Goal: Information Seeking & Learning: Learn about a topic

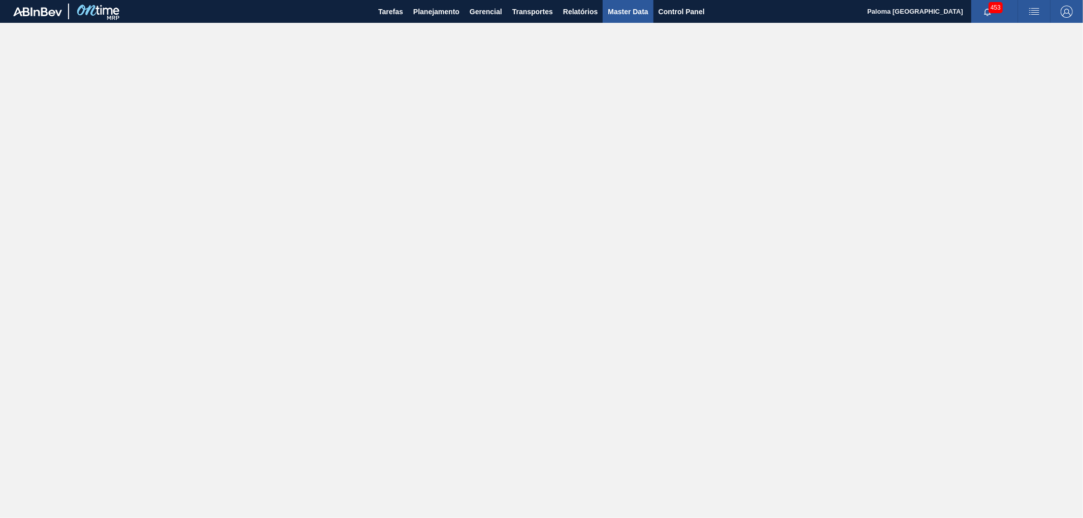
click at [627, 9] on span "Master Data" at bounding box center [628, 12] width 40 height 12
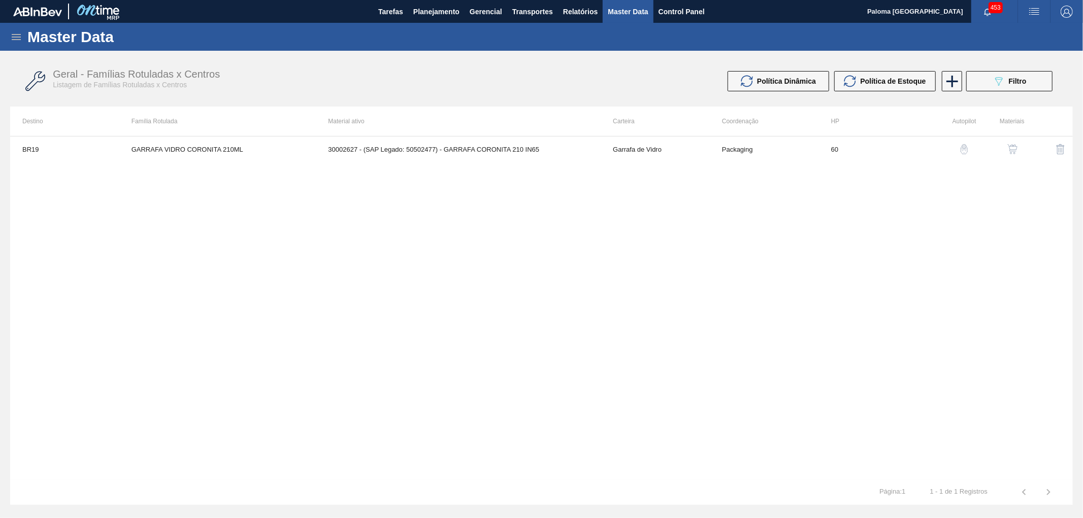
click at [23, 40] on div "Master Data" at bounding box center [541, 37] width 1083 height 28
click at [17, 38] on icon at bounding box center [16, 37] width 12 height 12
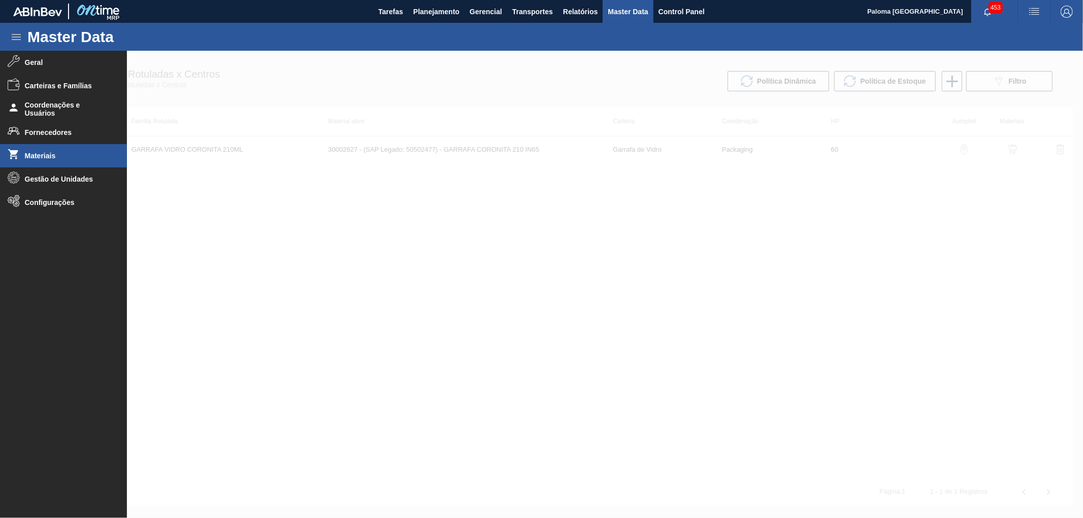
click at [61, 152] on span "Materiais" at bounding box center [67, 156] width 84 height 8
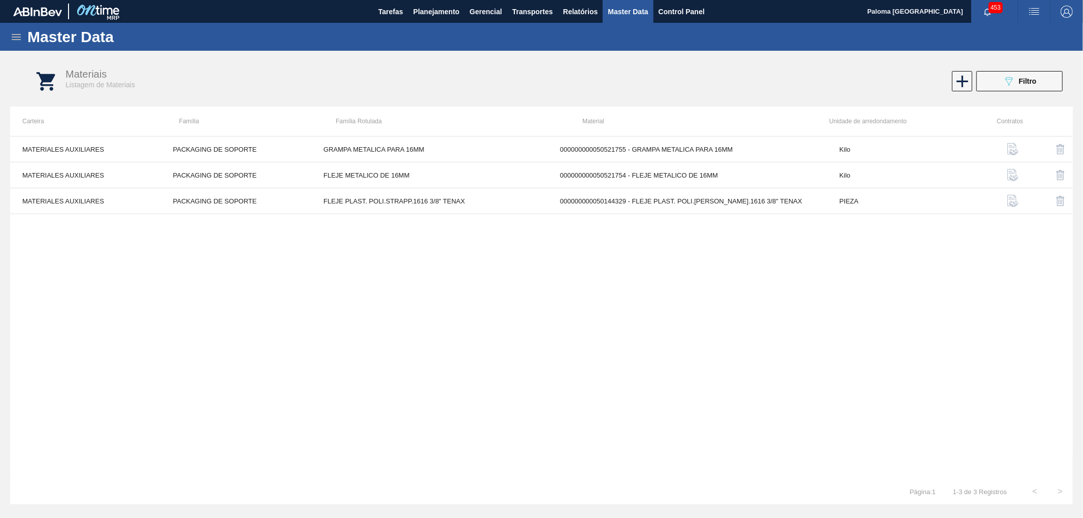
click at [996, 88] on button "089F7B8B-B2A5-4AFE-B5C0-19BA573D28AC Filtro" at bounding box center [1019, 81] width 86 height 20
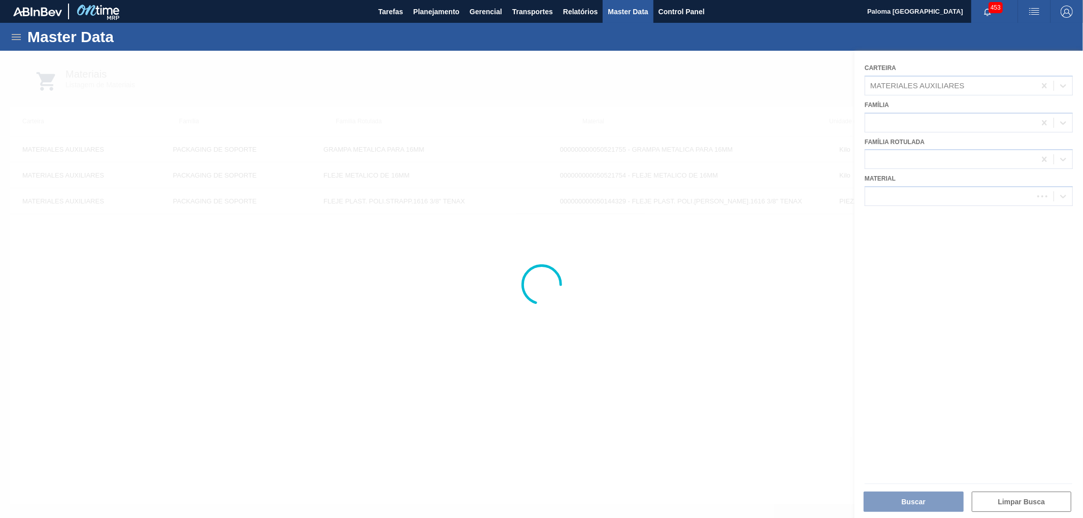
click at [1001, 85] on div at bounding box center [541, 285] width 1083 height 468
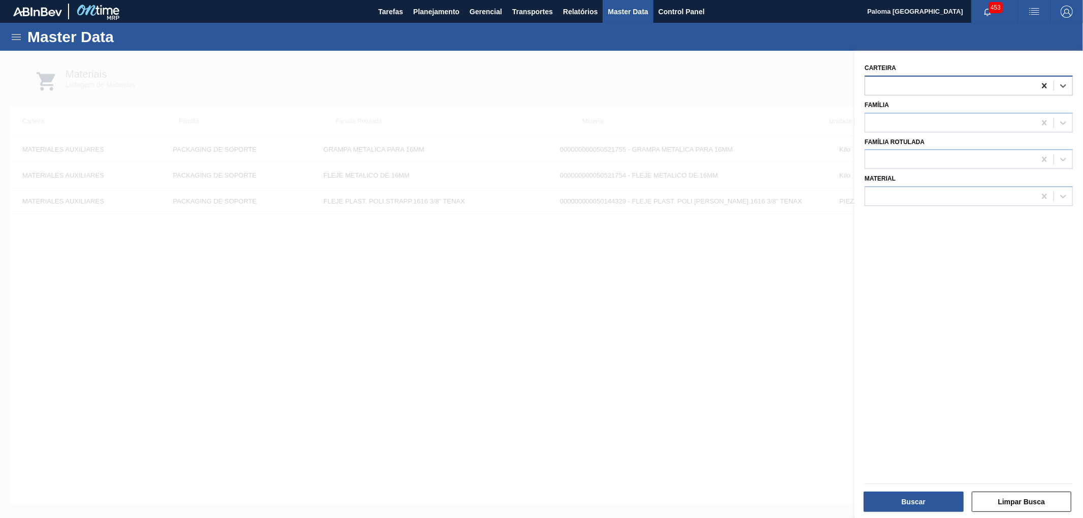
click at [1046, 85] on icon at bounding box center [1044, 86] width 10 height 10
click at [916, 194] on div at bounding box center [950, 196] width 170 height 15
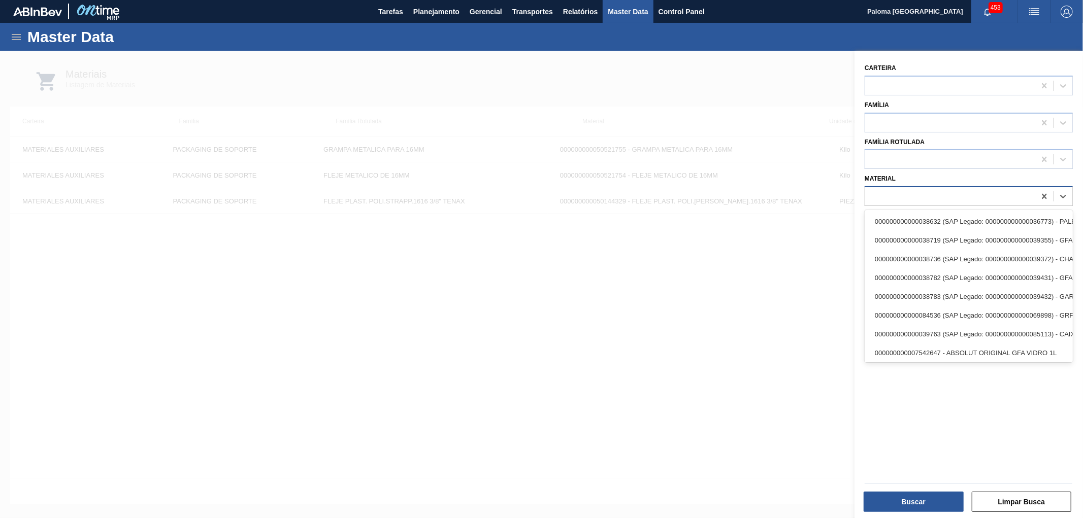
paste input "30034805"
type input "30034805"
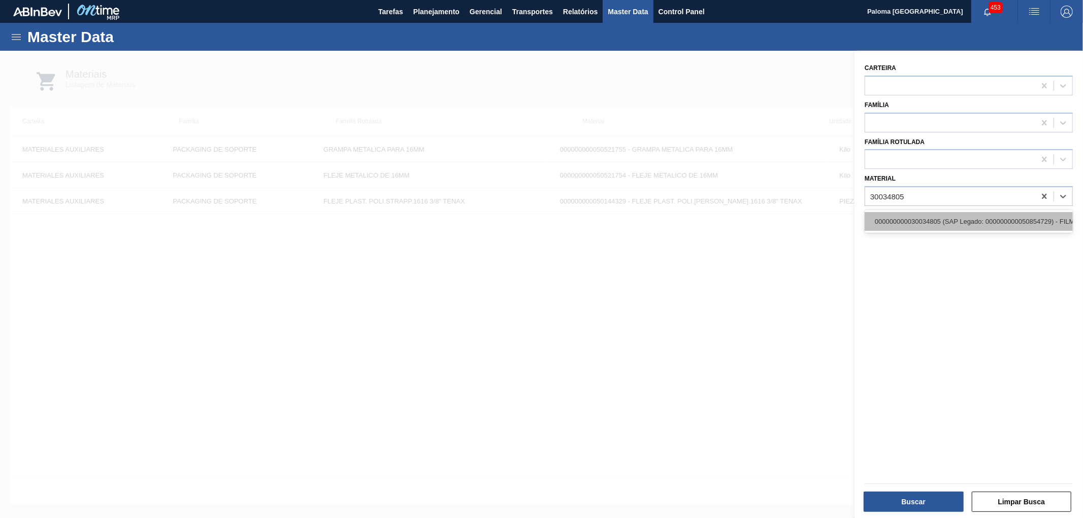
click at [926, 220] on div "000000000030034805 (SAP Legado: 000000000050854729) - FILME 350X60 TONICA INT 3…" at bounding box center [969, 221] width 208 height 19
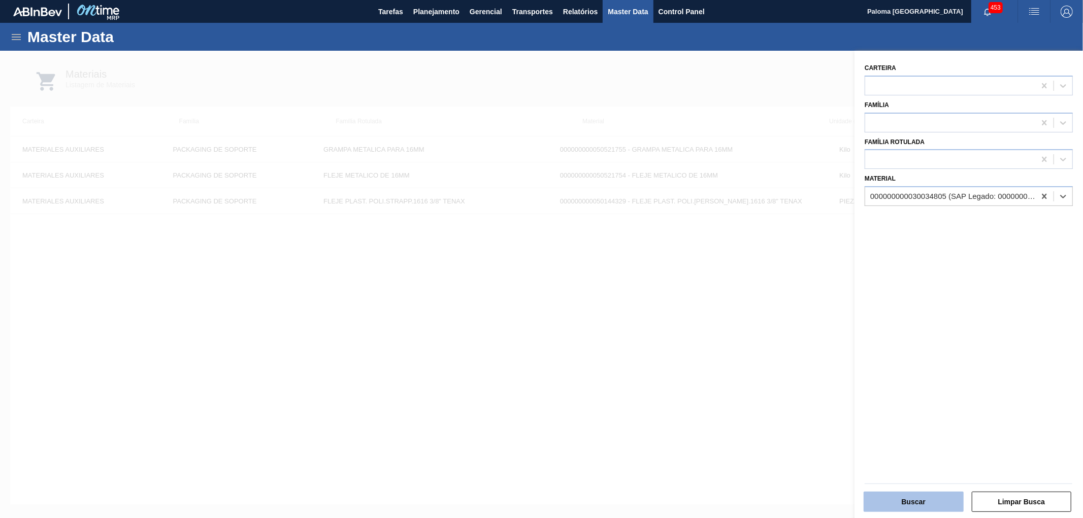
click at [875, 494] on button "Buscar" at bounding box center [914, 502] width 100 height 20
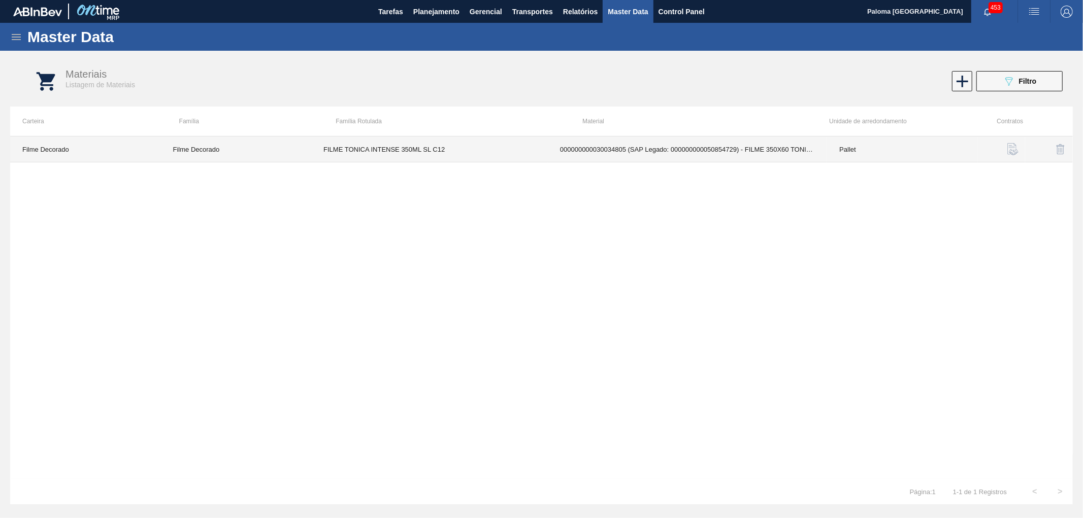
click at [629, 159] on td "000000000030034805 (SAP Legado: 000000000050854729) - FILME 350X60 TONICA INT 3…" at bounding box center [687, 150] width 279 height 26
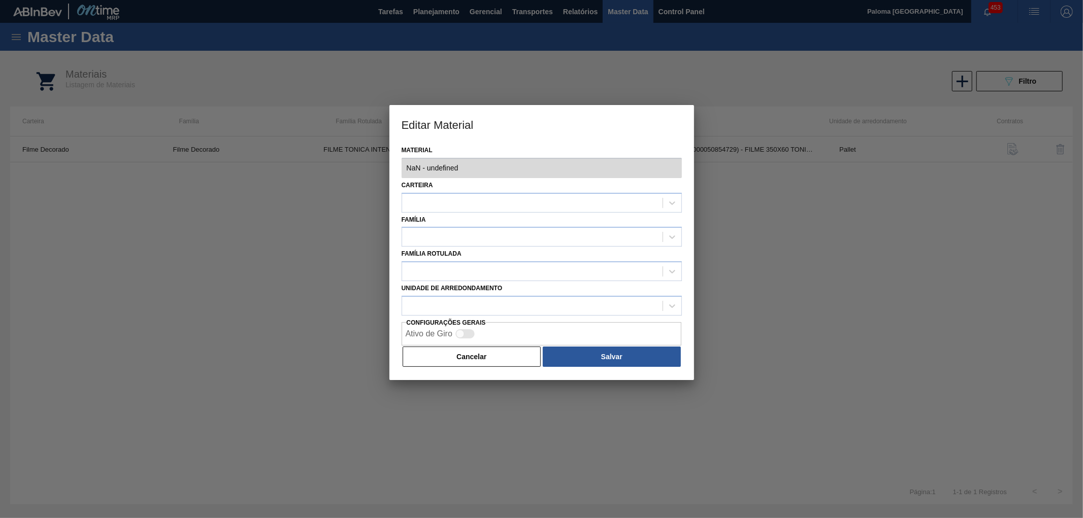
type input "30034805 - 000000000030034805 (SAP Legado: 000000000050854729) - FILME 350X60 T…"
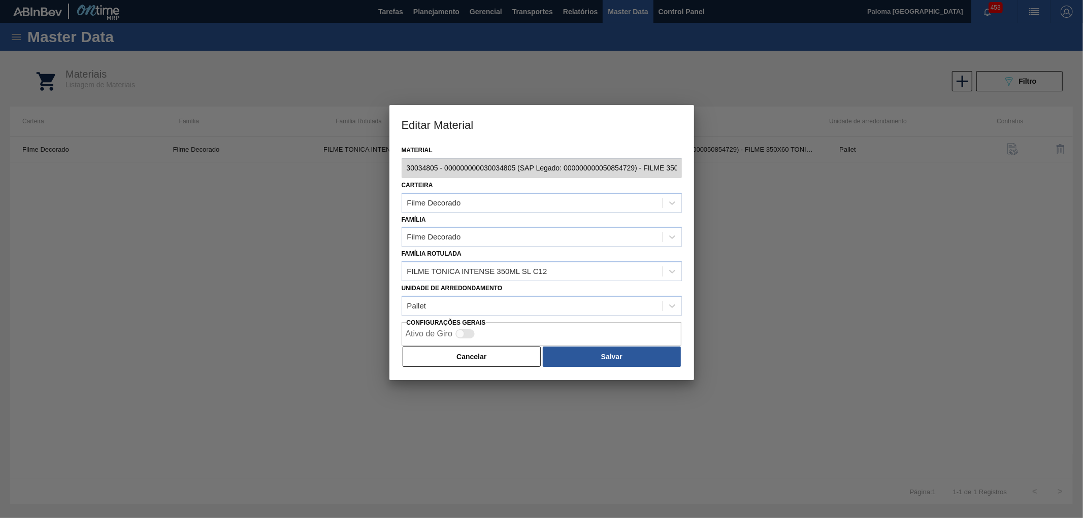
click at [513, 363] on button "Cancelar" at bounding box center [472, 357] width 139 height 20
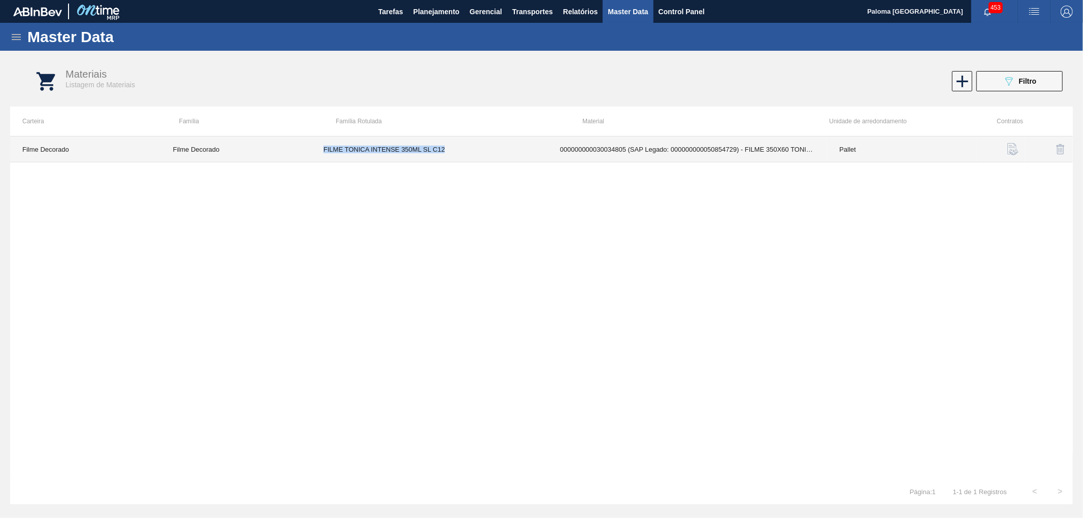
drag, startPoint x: 457, startPoint y: 148, endPoint x: 321, endPoint y: 149, distance: 136.1
click at [321, 149] on td "FILME TONICA INTENSE 350ML SL C12" at bounding box center [429, 150] width 237 height 26
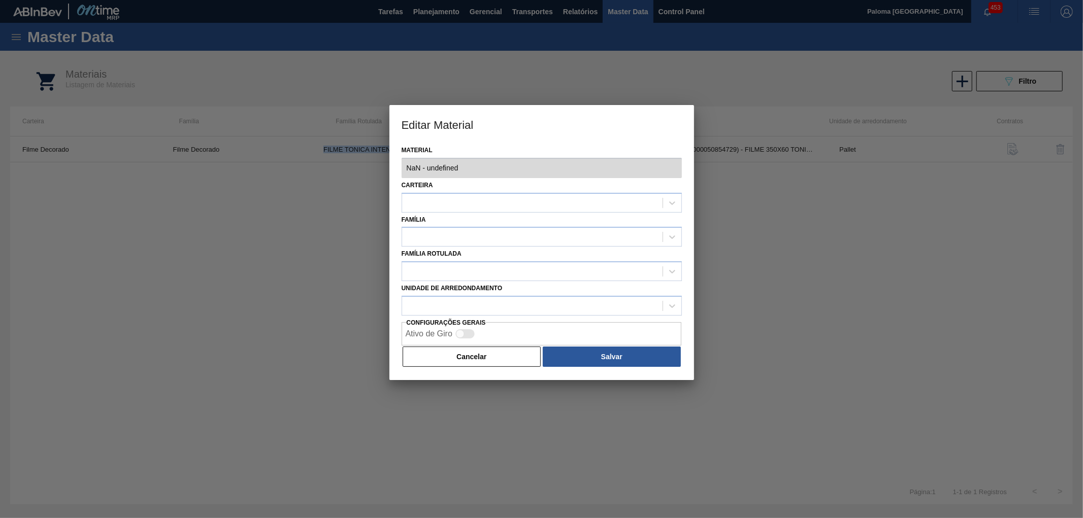
copy td "FILME TONICA INTENSE 350ML SL C12"
type input "30034805 - 000000000030034805 (SAP Legado: 000000000050854729) - FILME 350X60 T…"
click at [501, 353] on button "Cancelar" at bounding box center [472, 357] width 139 height 20
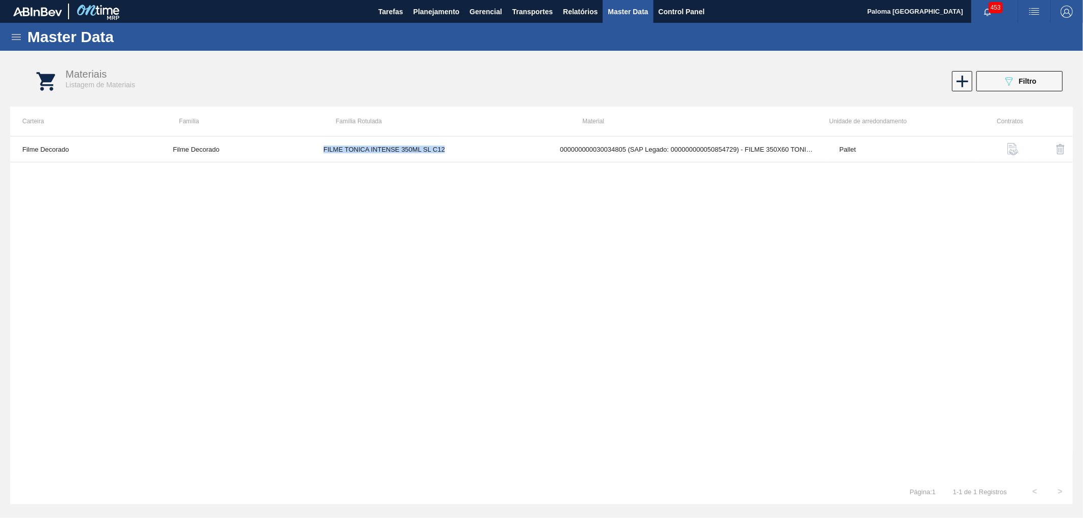
click at [17, 41] on icon at bounding box center [16, 37] width 12 height 12
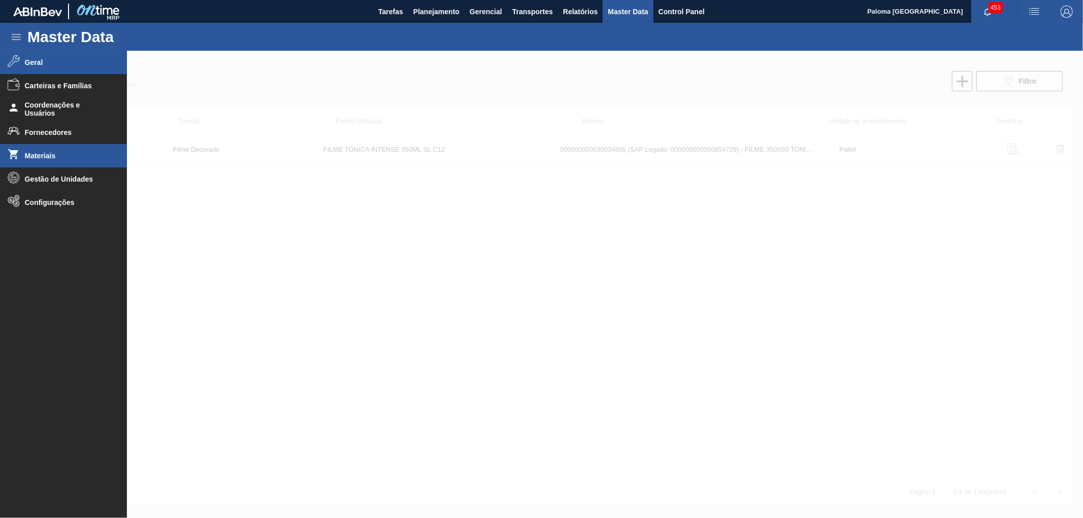
click at [61, 62] on span "Geral" at bounding box center [67, 62] width 84 height 8
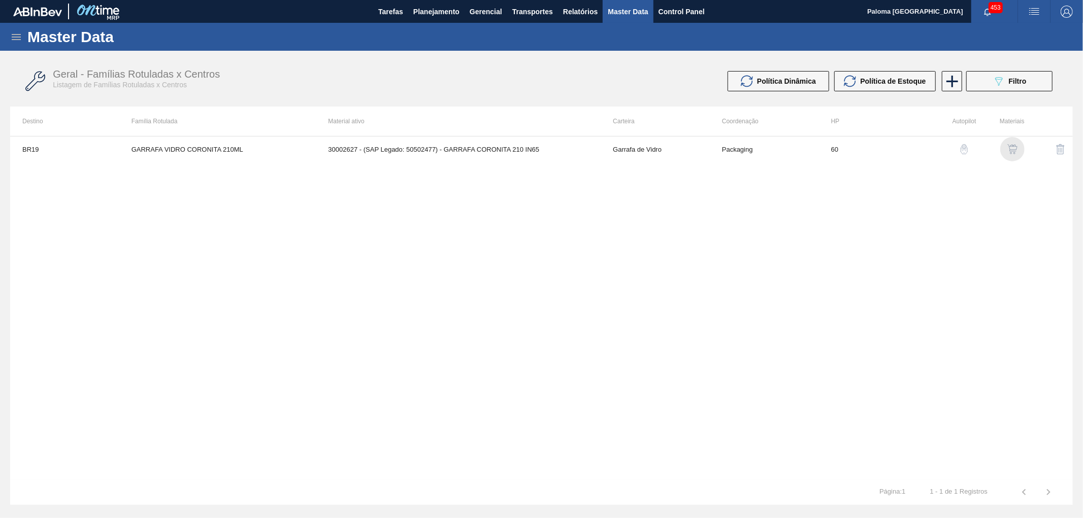
click at [1007, 148] on img "button" at bounding box center [1012, 149] width 10 height 10
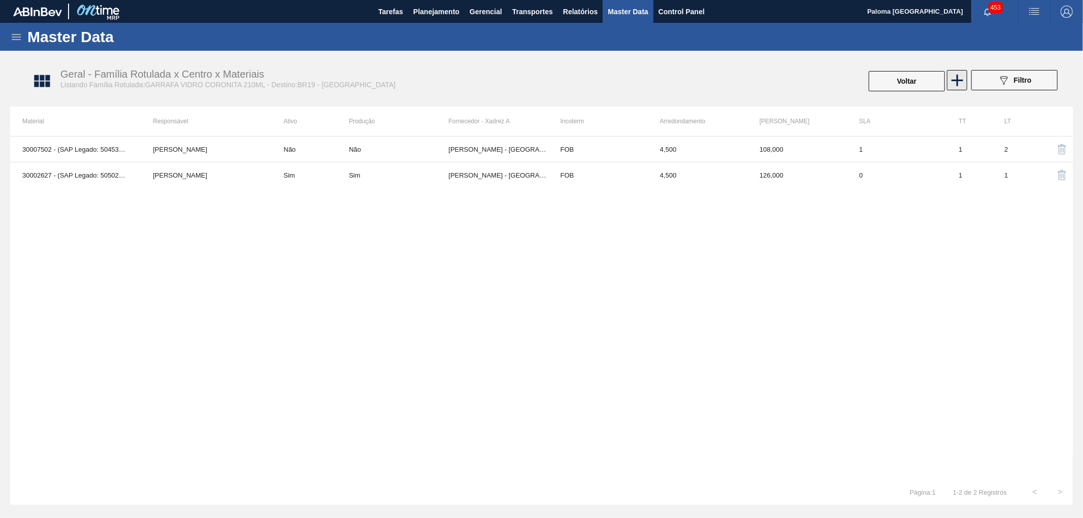
click at [955, 83] on icon at bounding box center [957, 81] width 20 height 20
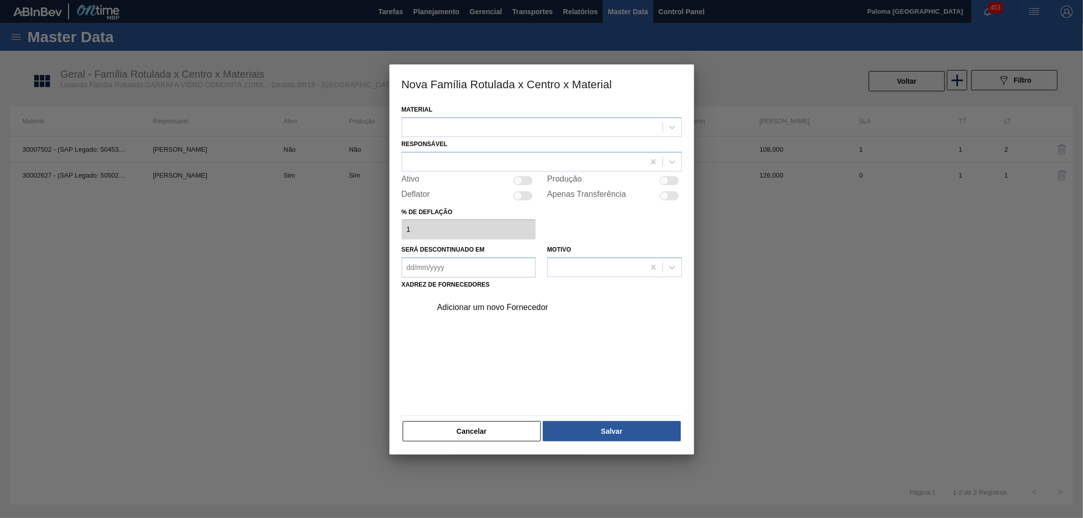
click at [494, 427] on button "Cancelar" at bounding box center [472, 431] width 139 height 20
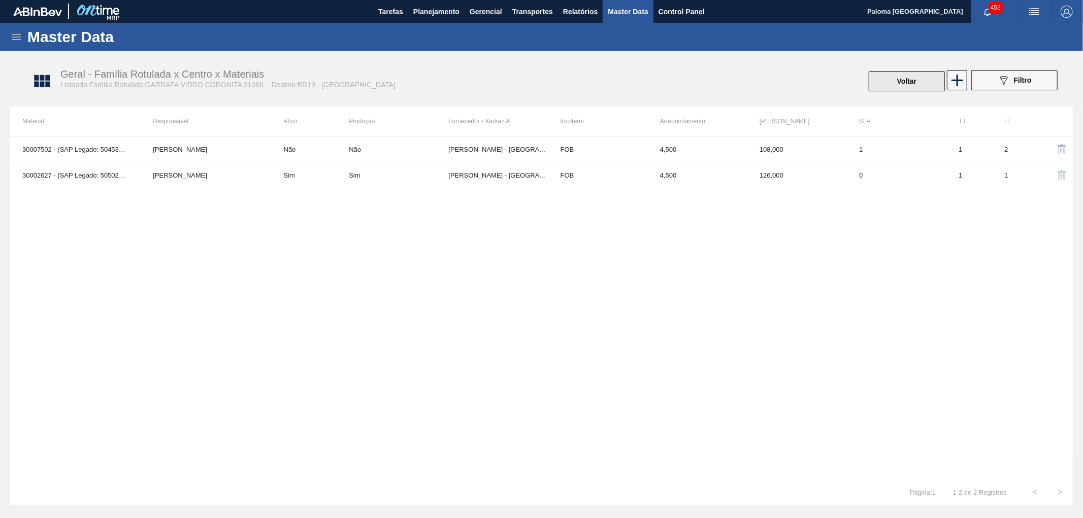
click at [905, 82] on button "Voltar" at bounding box center [907, 81] width 76 height 20
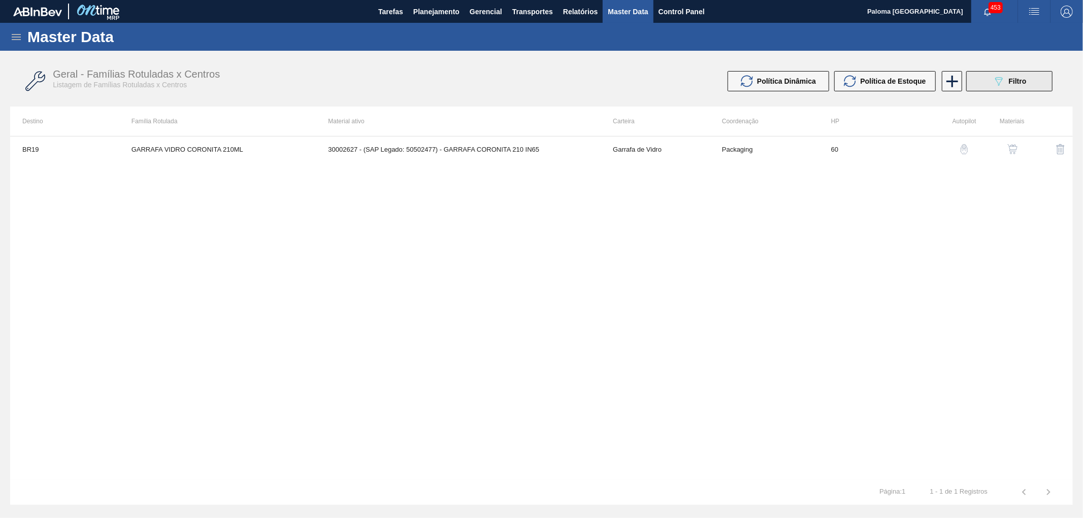
click at [1014, 82] on span "Filtro" at bounding box center [1018, 81] width 18 height 8
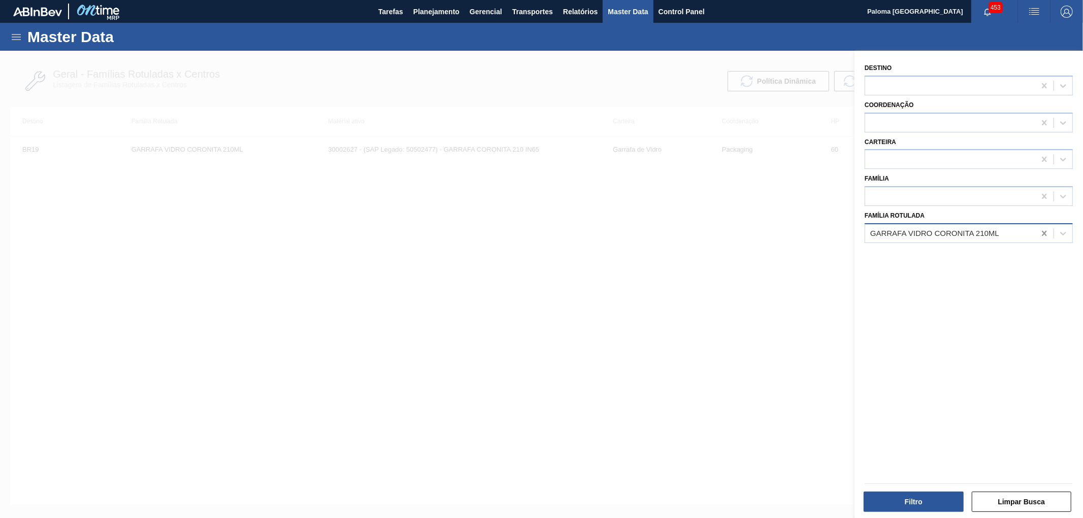
click at [1043, 232] on icon at bounding box center [1044, 233] width 5 height 5
click at [973, 228] on div at bounding box center [950, 233] width 170 height 15
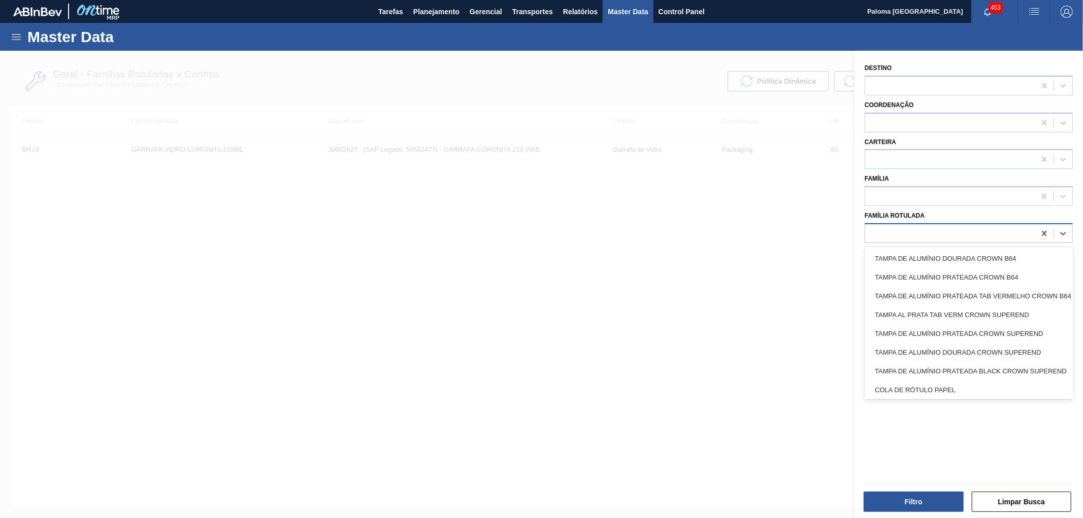
paste Rotulada "FILME TONICA INTENSE 350ML SL C12"
type Rotulada "FILME TONICA INTENSE 350ML SL C12"
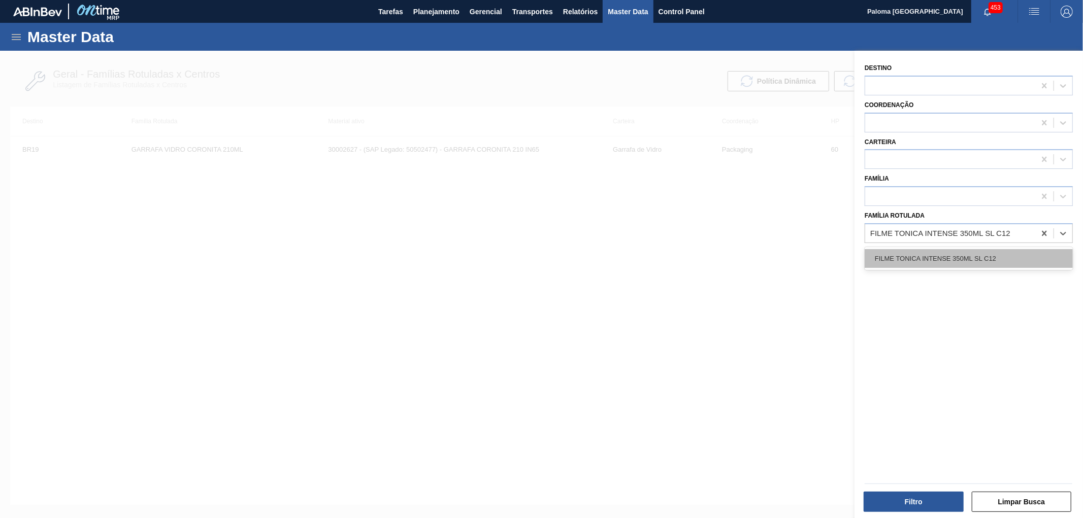
click at [969, 252] on div "FILME TONICA INTENSE 350ML SL C12" at bounding box center [969, 258] width 208 height 19
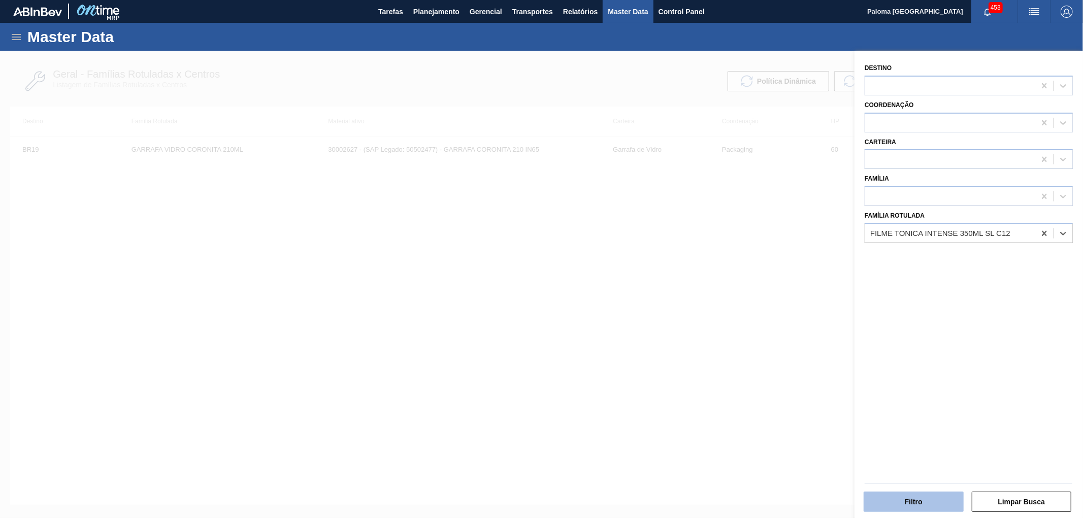
click at [906, 495] on button "Filtro" at bounding box center [914, 502] width 100 height 20
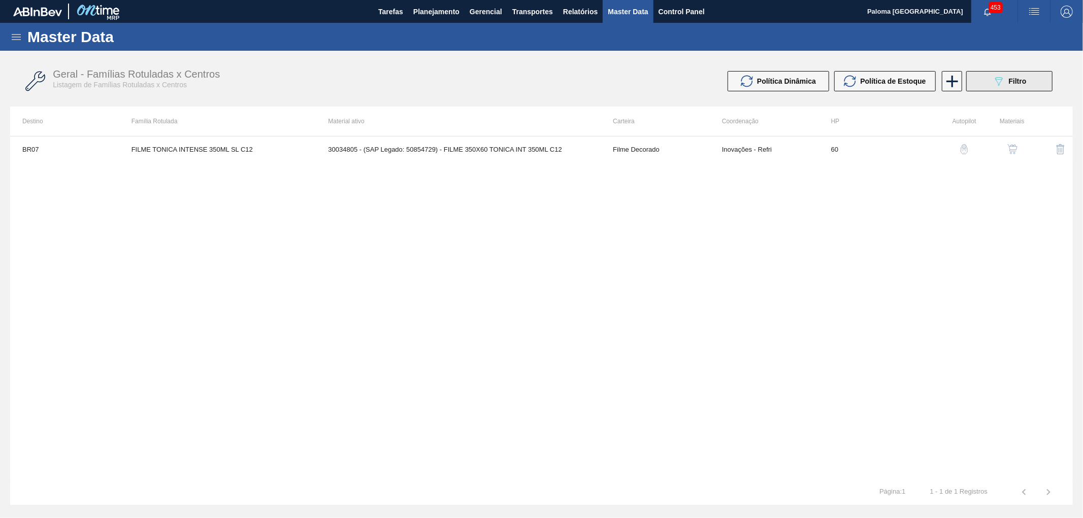
click at [1007, 84] on div "089F7B8B-B2A5-4AFE-B5C0-19BA573D28AC Filtro" at bounding box center [1010, 81] width 34 height 12
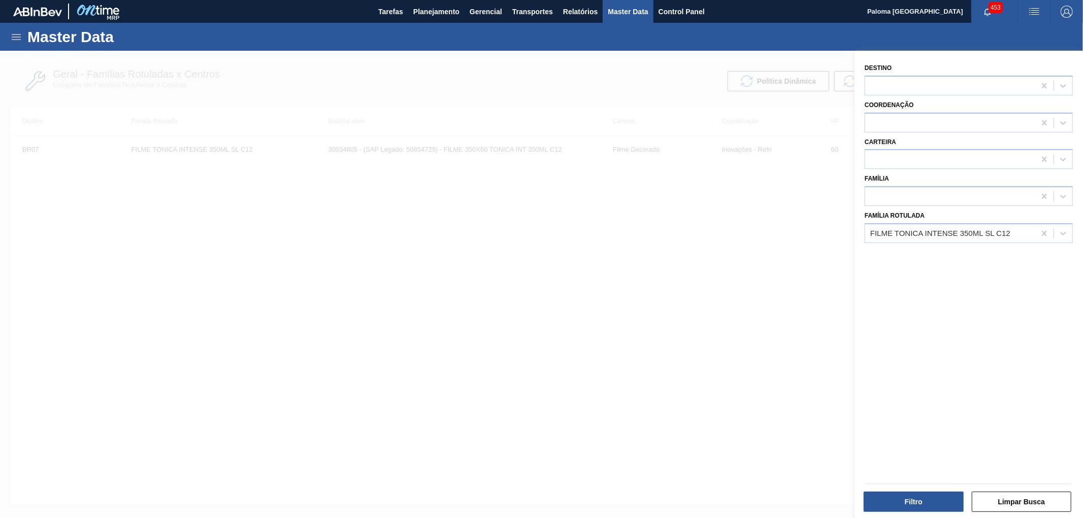
click at [838, 293] on div at bounding box center [541, 310] width 1083 height 518
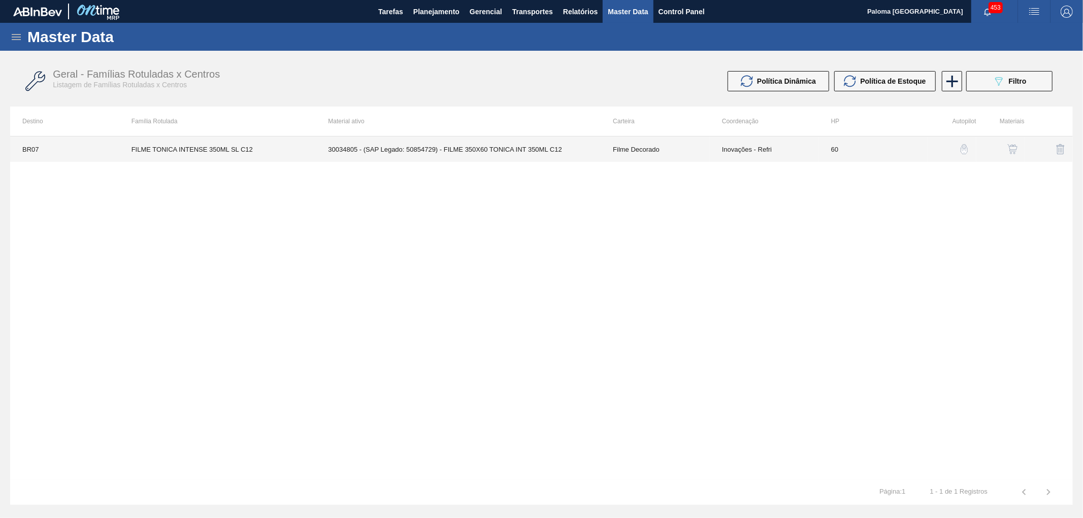
click at [726, 153] on td "Inovações - Refri" at bounding box center [764, 149] width 109 height 25
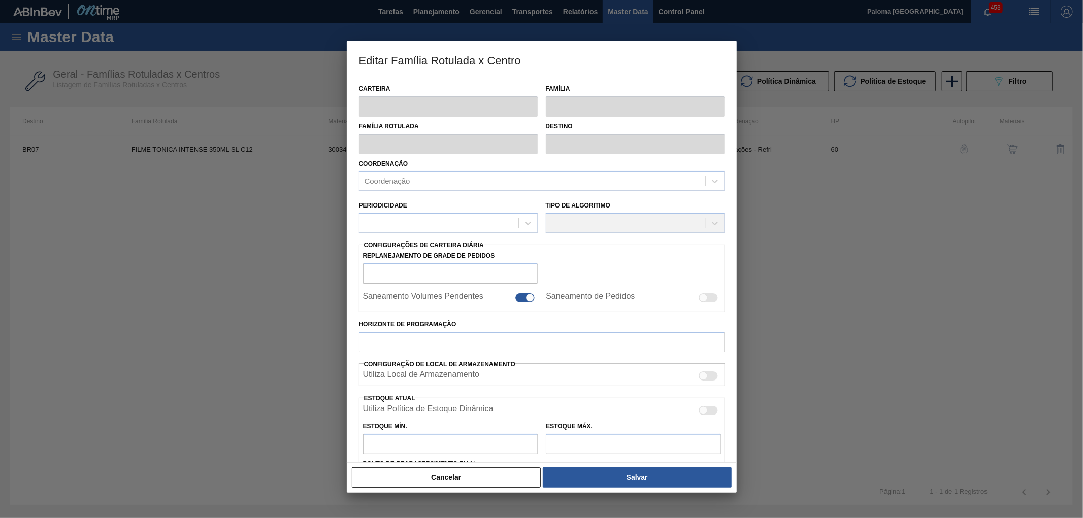
type input "Filme Decorado"
type input "FILME TONICA INTENSE 350ML SL C12"
type input "BR07 - Macacu"
type input "60"
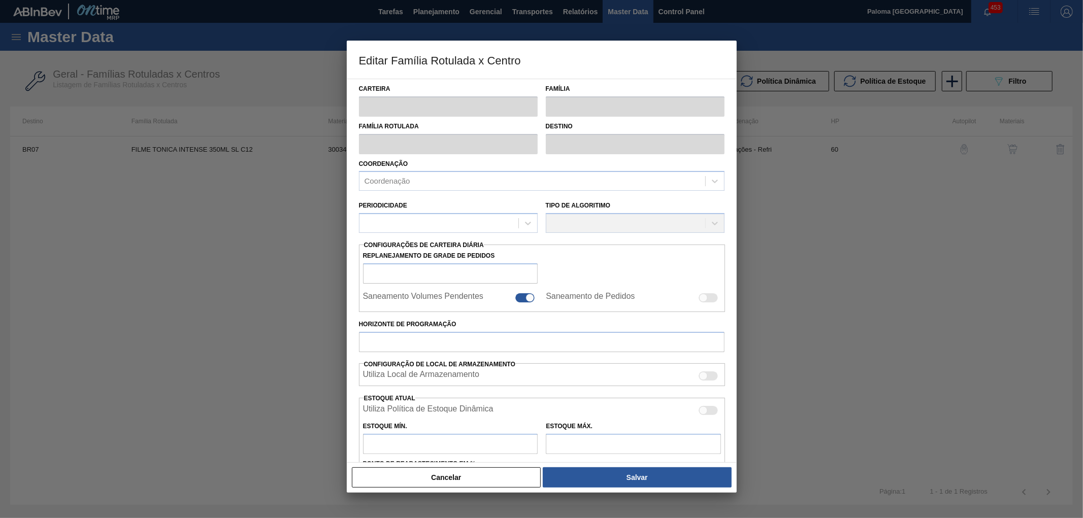
type input "0"
type input "100"
type input "0,000"
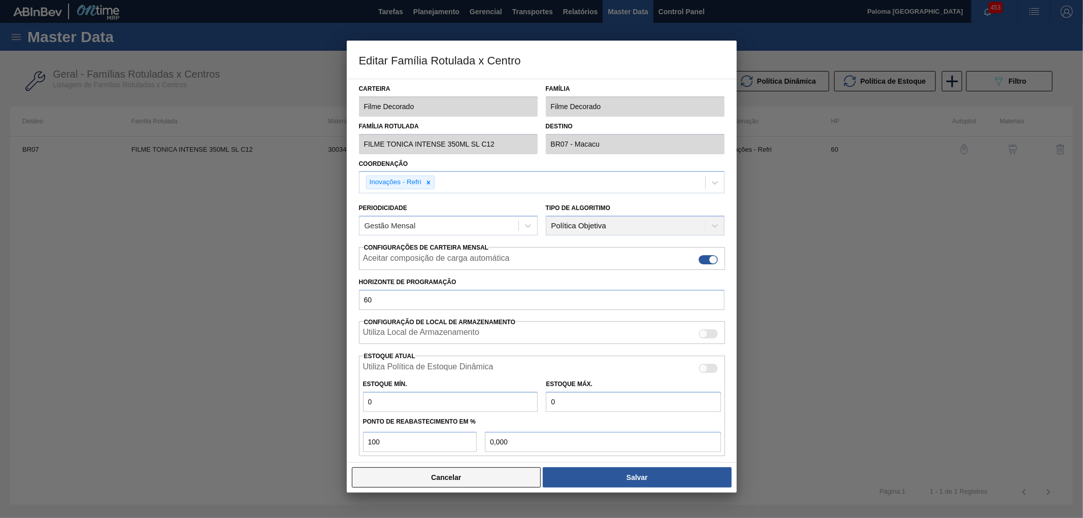
click at [519, 485] on button "Cancelar" at bounding box center [446, 478] width 189 height 20
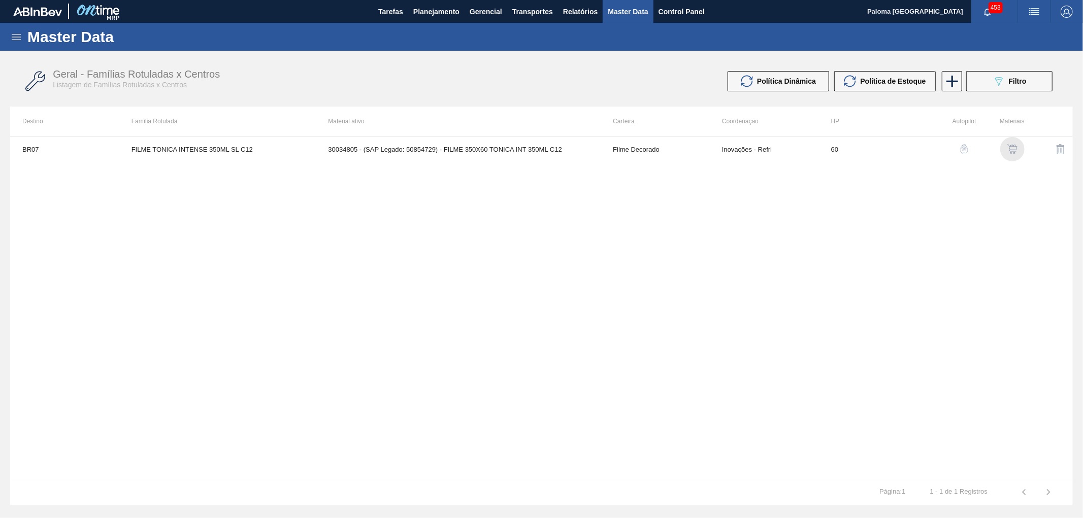
click at [1017, 145] on img "button" at bounding box center [1012, 149] width 10 height 10
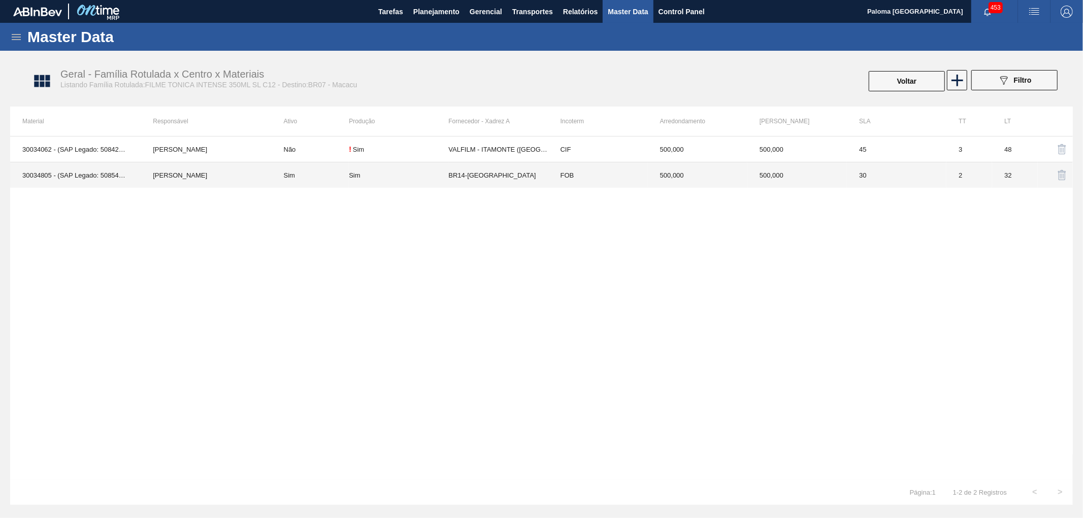
click at [782, 180] on td "500,000" at bounding box center [797, 175] width 100 height 26
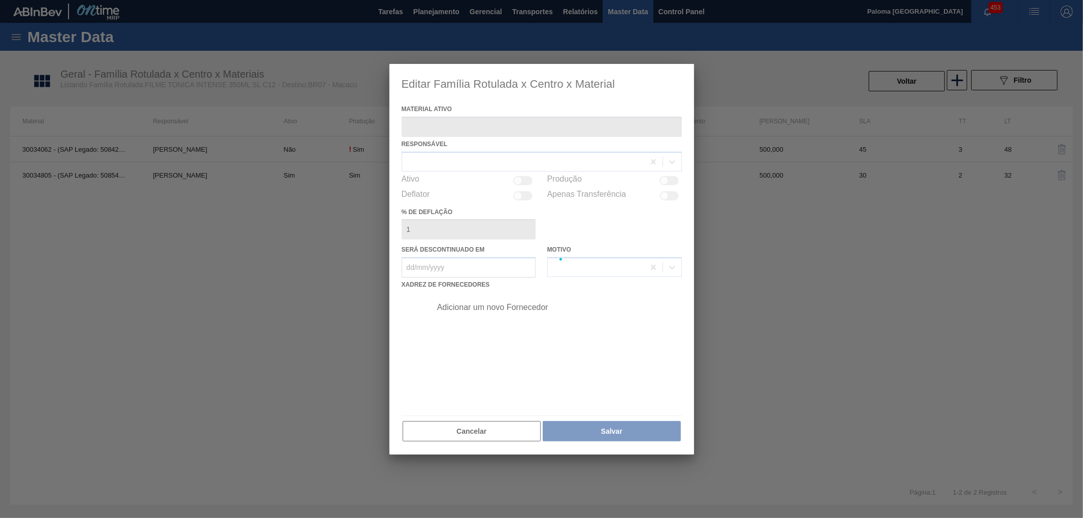
type ativo "30034805 - (SAP Legado: 50854729) - FILME 350X60 TONICA INT 350ML C12"
checkbox input "true"
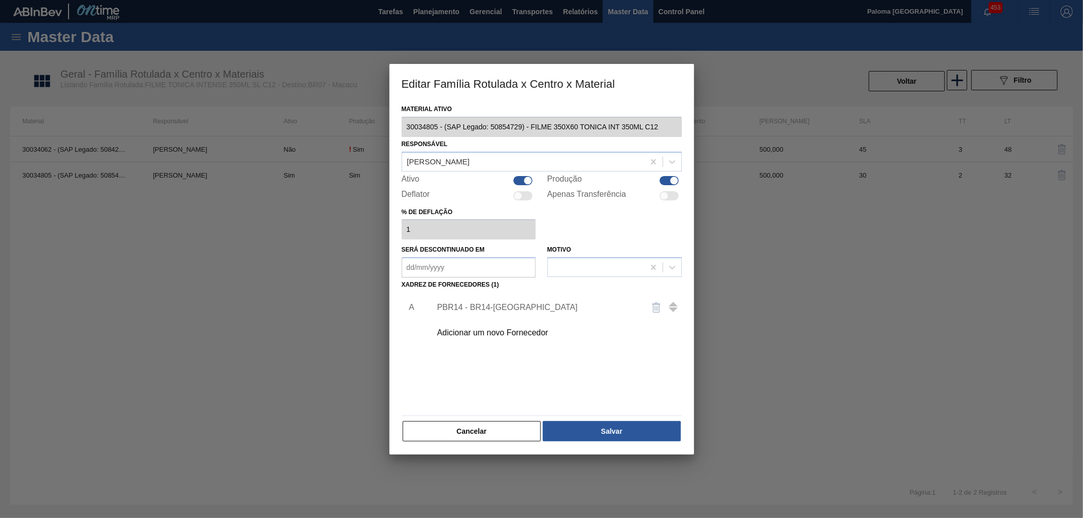
click at [524, 336] on div "Adicionar um novo Fornecedor" at bounding box center [536, 332] width 199 height 9
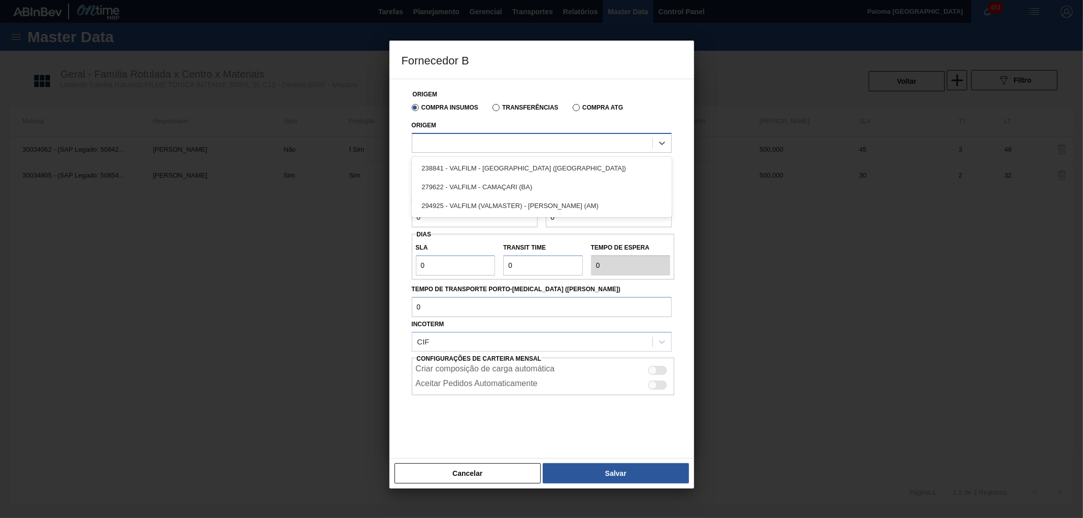
click at [469, 150] on div at bounding box center [542, 143] width 260 height 20
